Goal: Navigation & Orientation: Find specific page/section

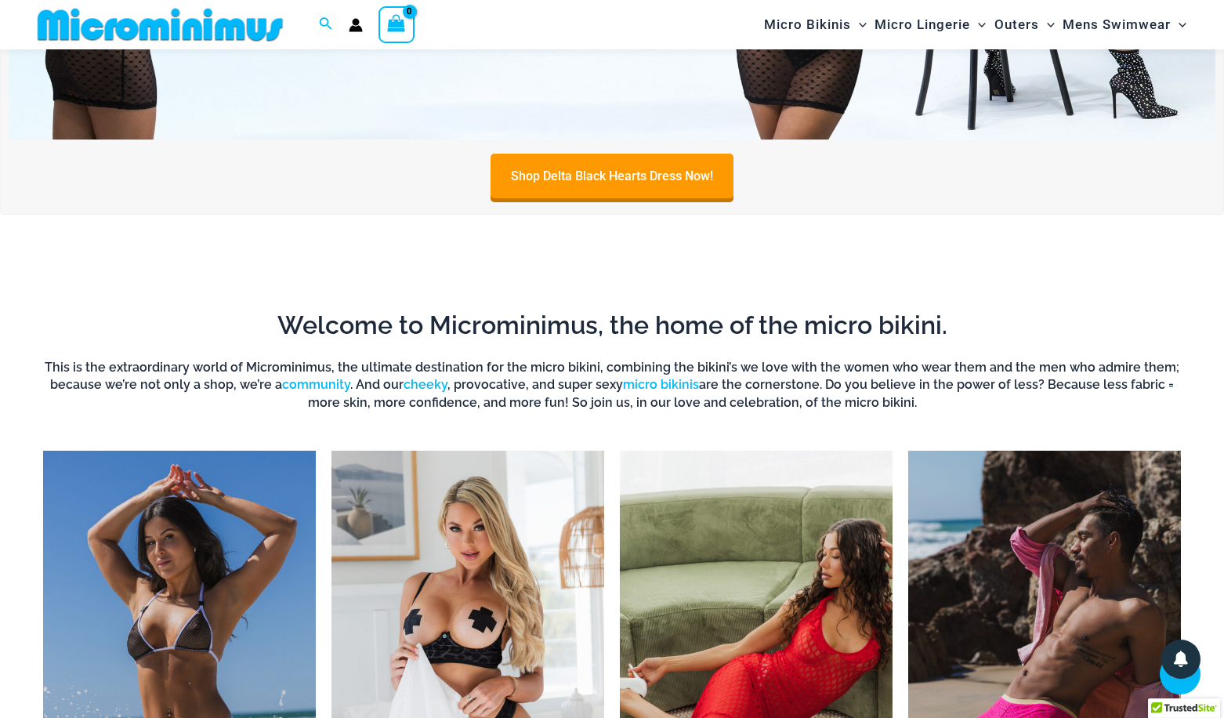
scroll to position [263, 0]
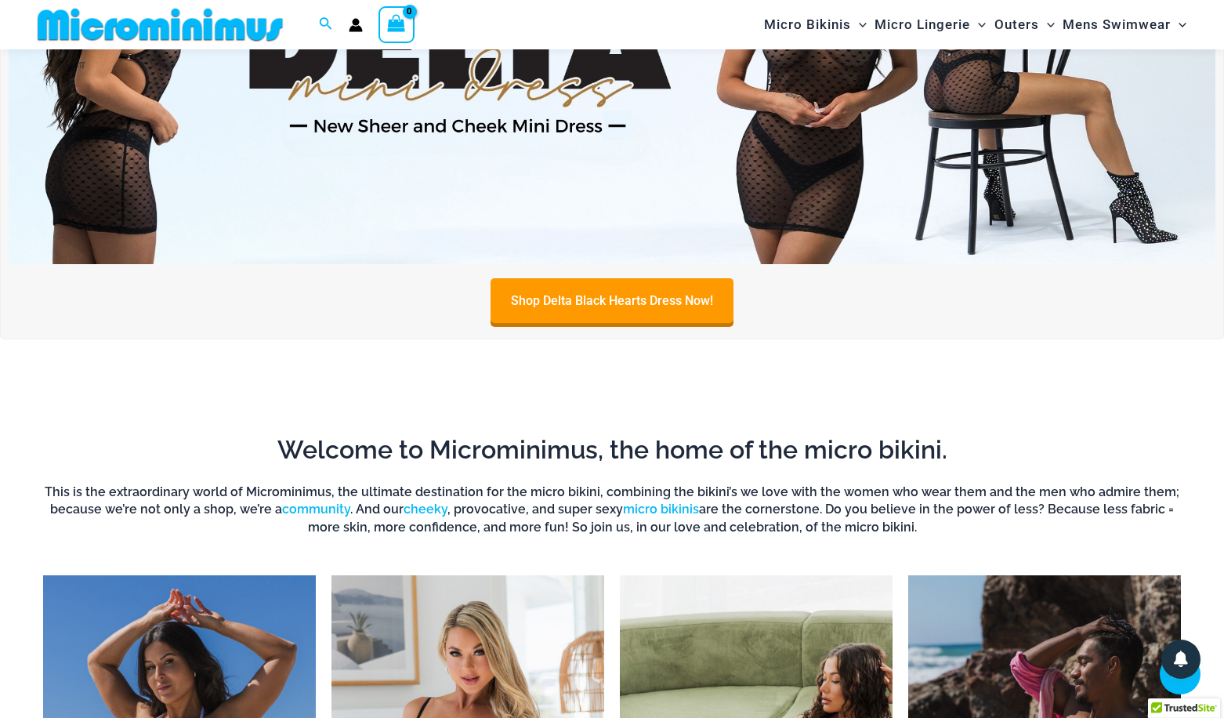
click at [1181, 114] on img at bounding box center [612, 59] width 1207 height 410
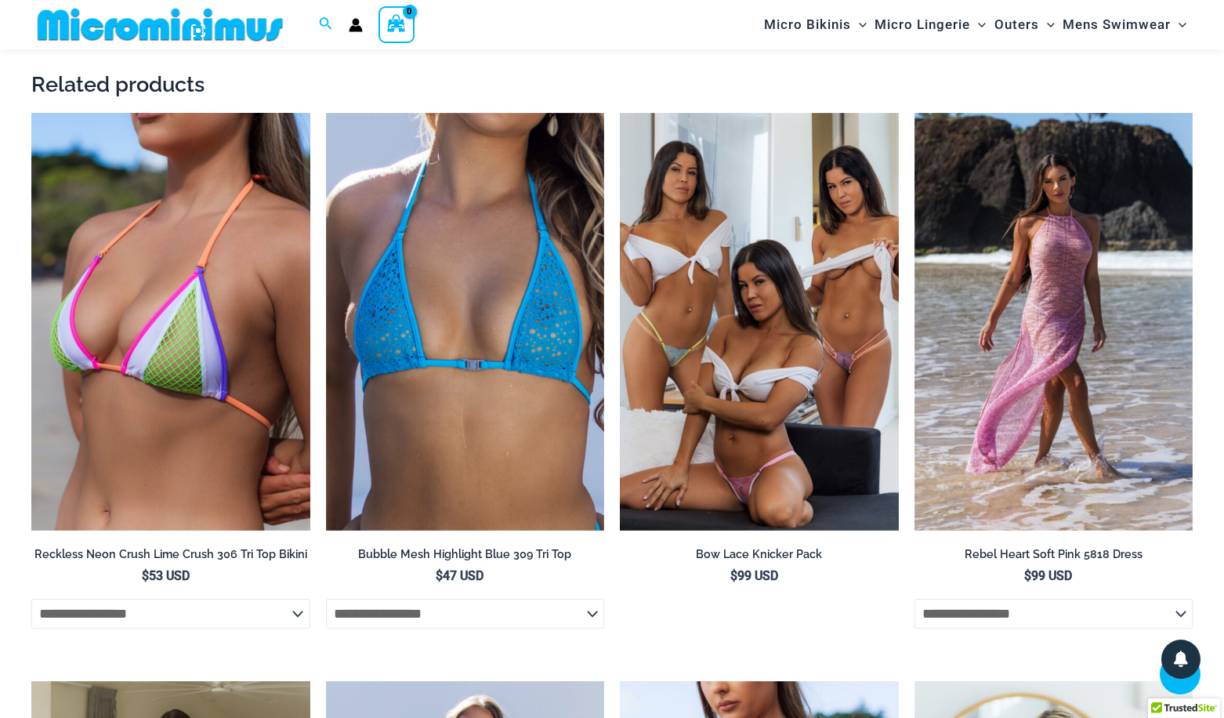
scroll to position [2142, 0]
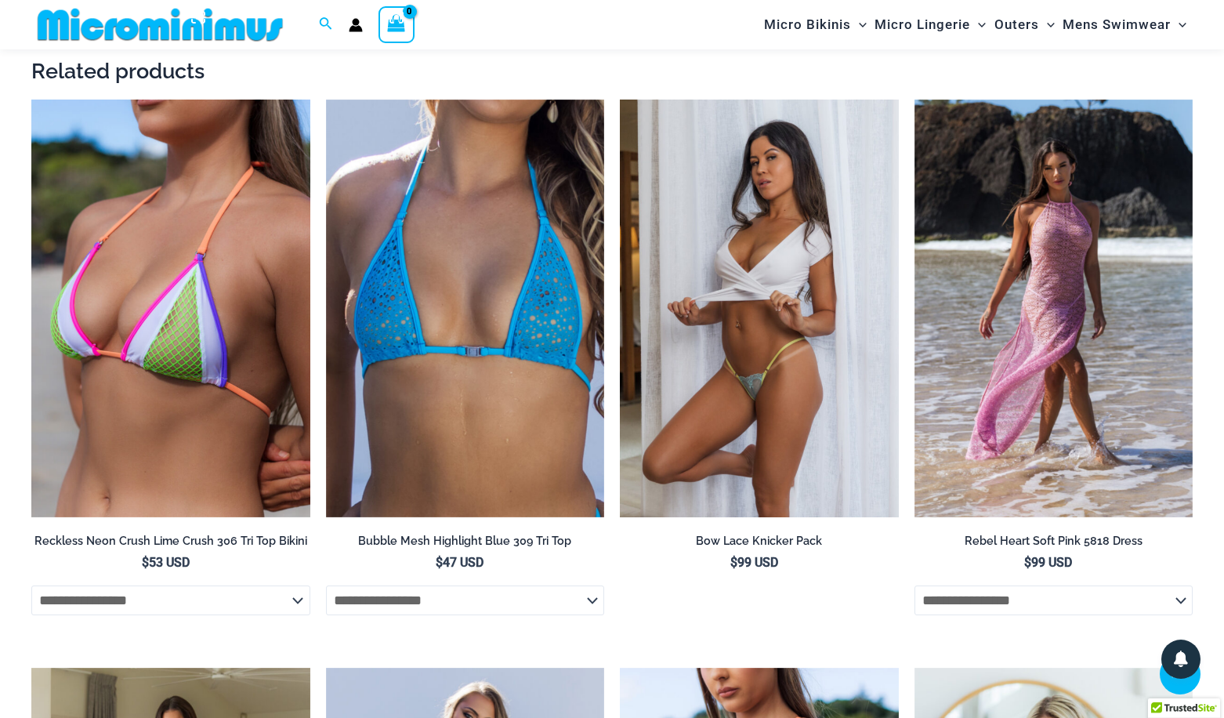
click at [765, 200] on img at bounding box center [759, 309] width 279 height 418
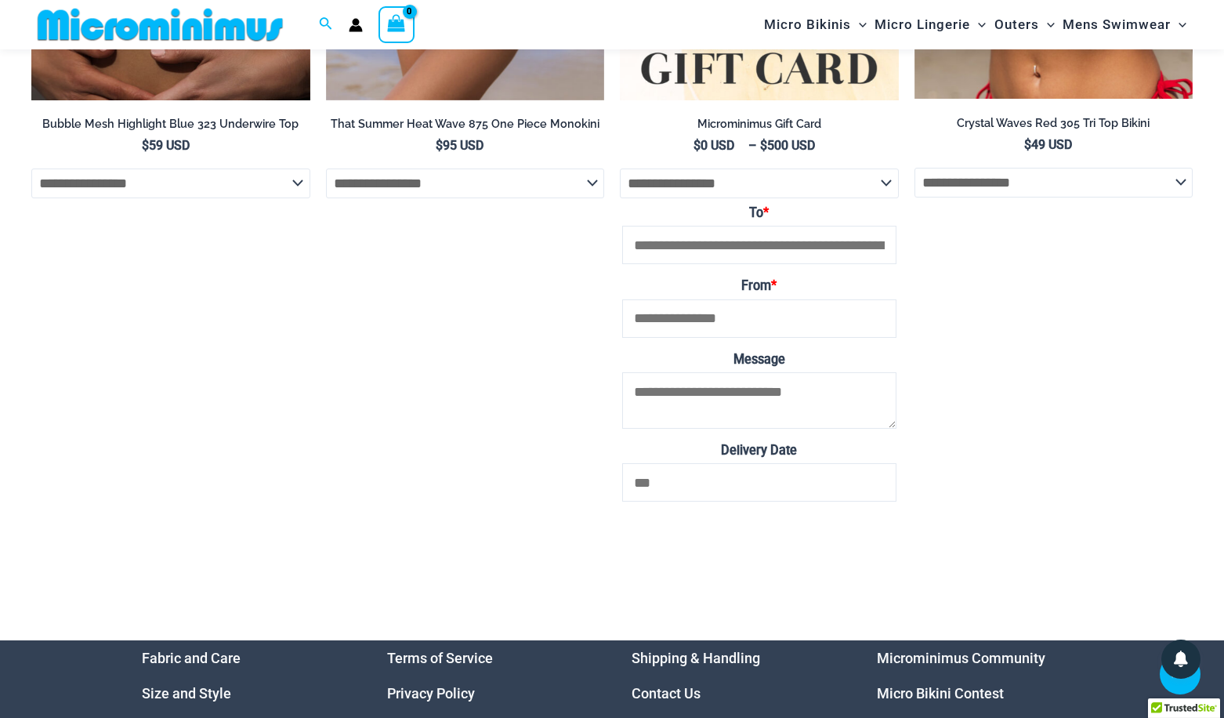
scroll to position [5149, 0]
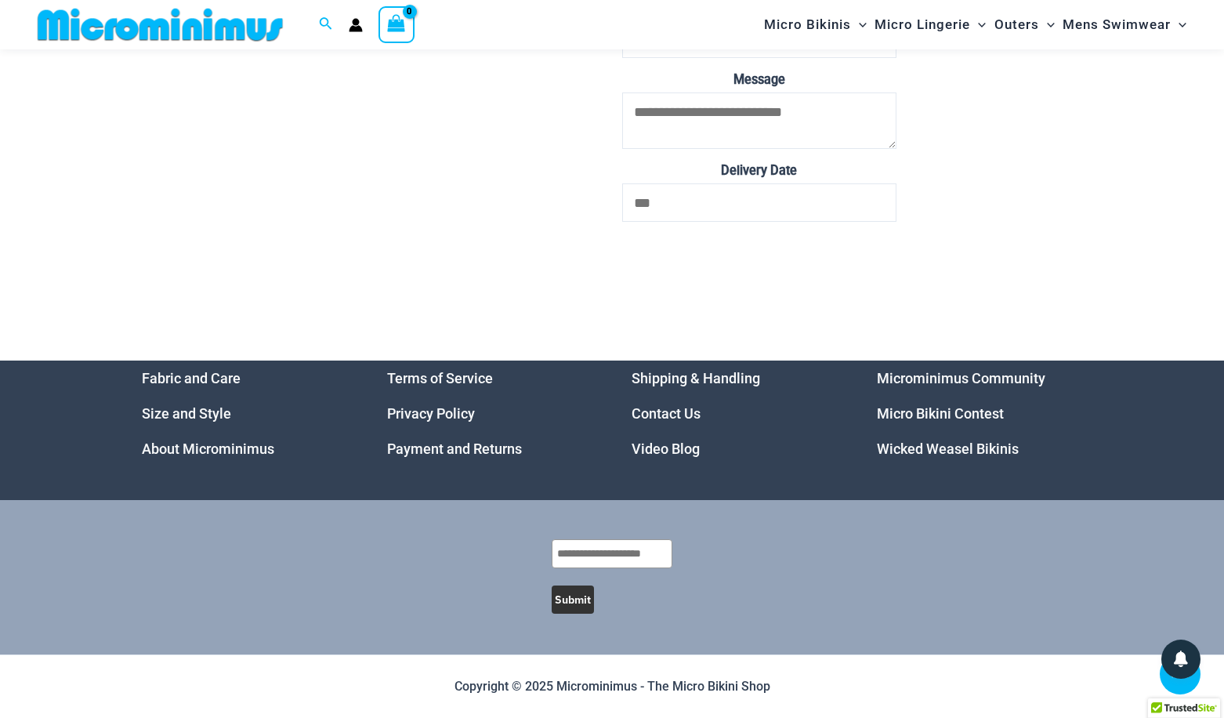
click at [668, 445] on link "Video Blog" at bounding box center [666, 449] width 68 height 16
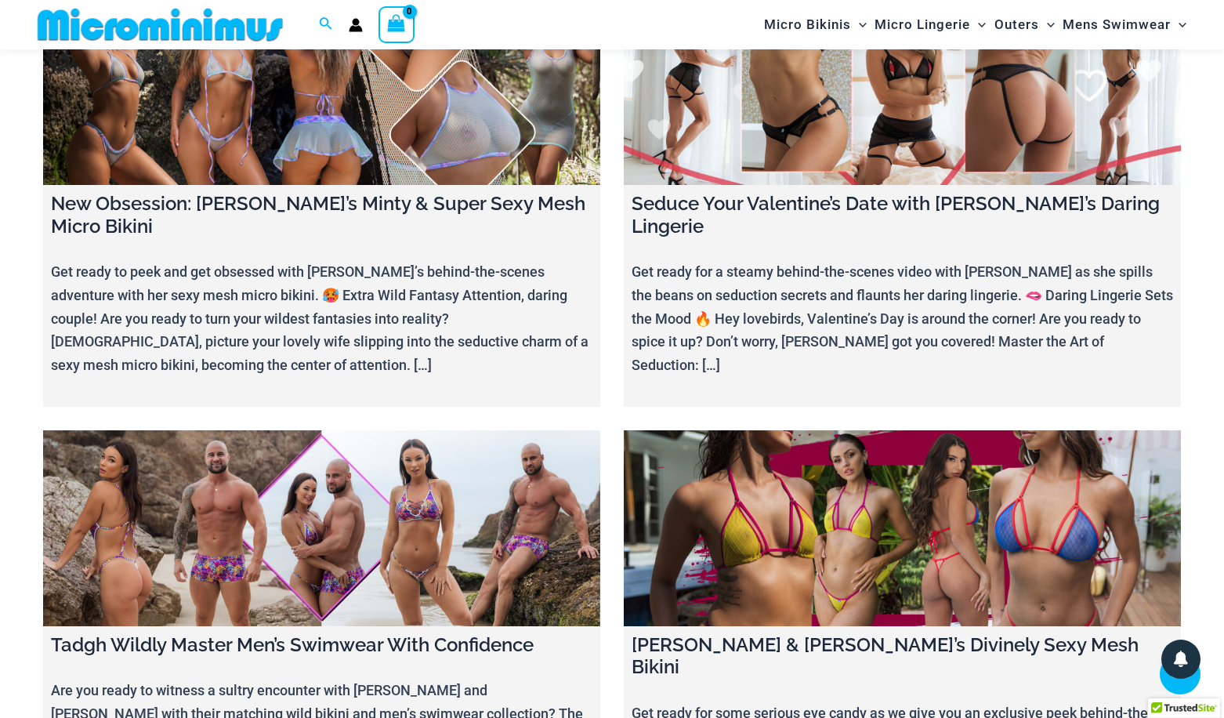
scroll to position [6026, 0]
